Goal: Find specific page/section: Find specific page/section

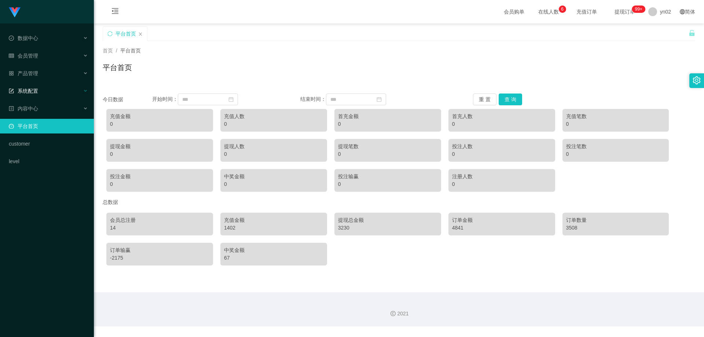
click at [37, 92] on span "系统配置" at bounding box center [23, 91] width 29 height 6
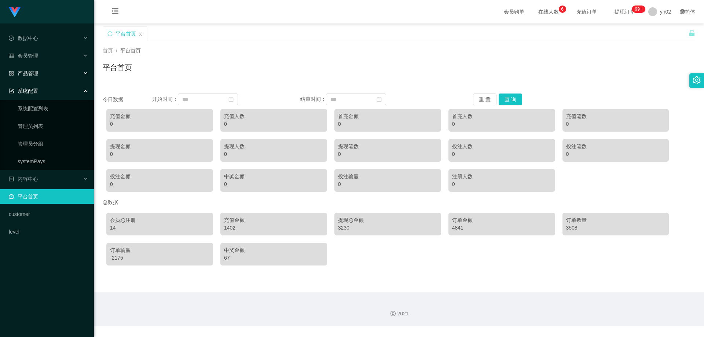
click at [34, 68] on div "产品管理" at bounding box center [47, 73] width 94 height 15
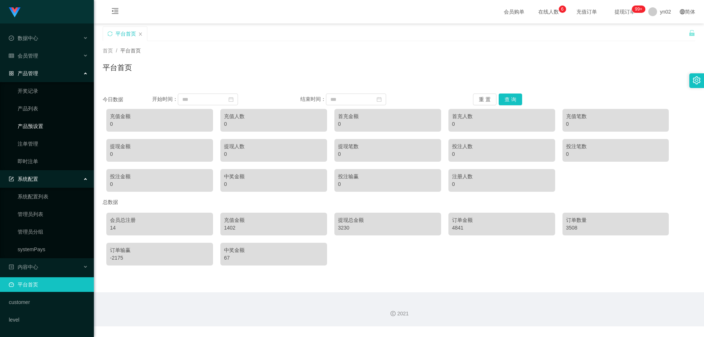
click at [47, 125] on link "产品预设置" at bounding box center [53, 126] width 70 height 15
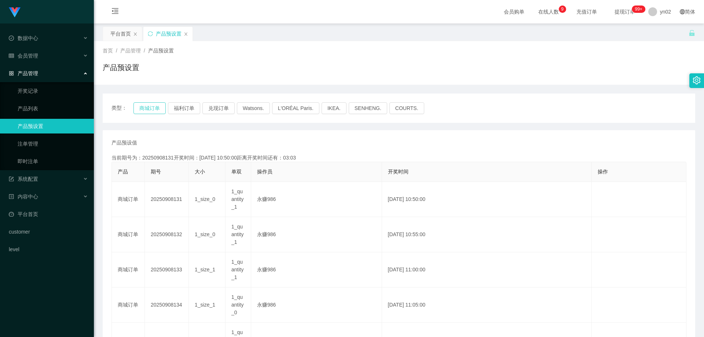
click at [146, 112] on button "商城订单" at bounding box center [149, 108] width 32 height 12
